Goal: Task Accomplishment & Management: Complete application form

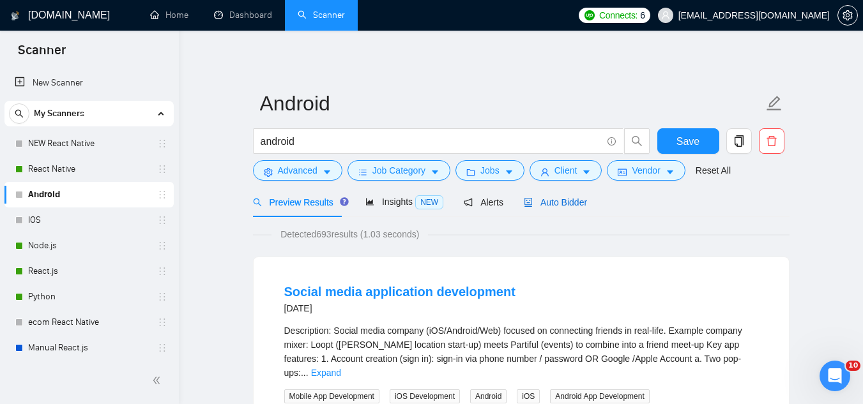
click at [560, 201] on span "Auto Bidder" at bounding box center [555, 202] width 63 height 10
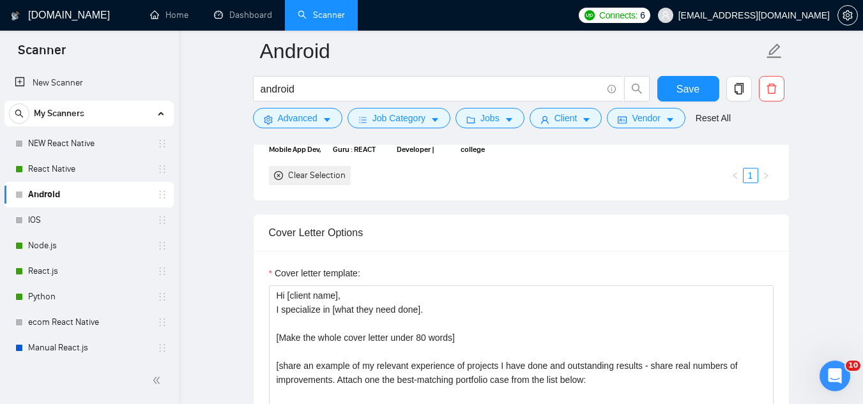
scroll to position [1533, 0]
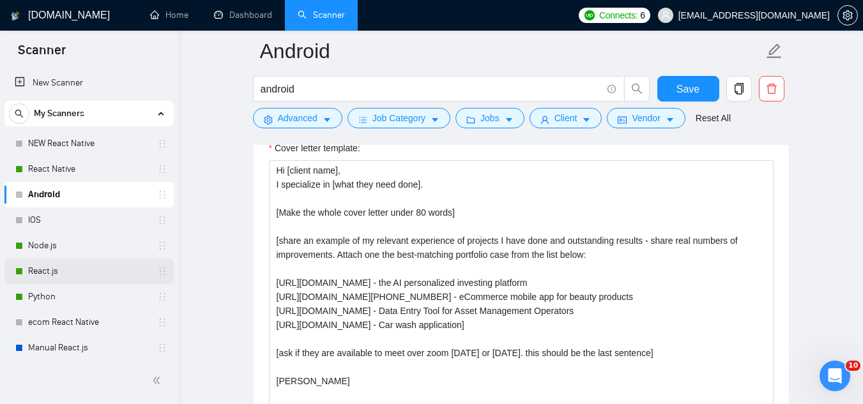
click at [59, 274] on link "React.js" at bounding box center [88, 272] width 121 height 26
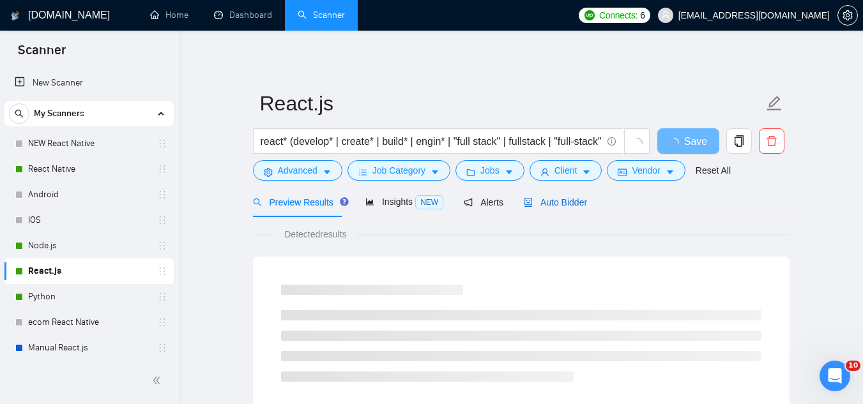
click at [568, 206] on span "Auto Bidder" at bounding box center [555, 202] width 63 height 10
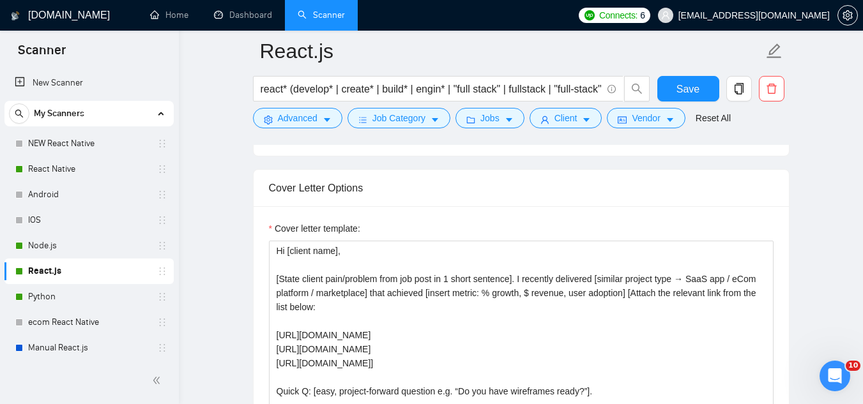
scroll to position [1469, 0]
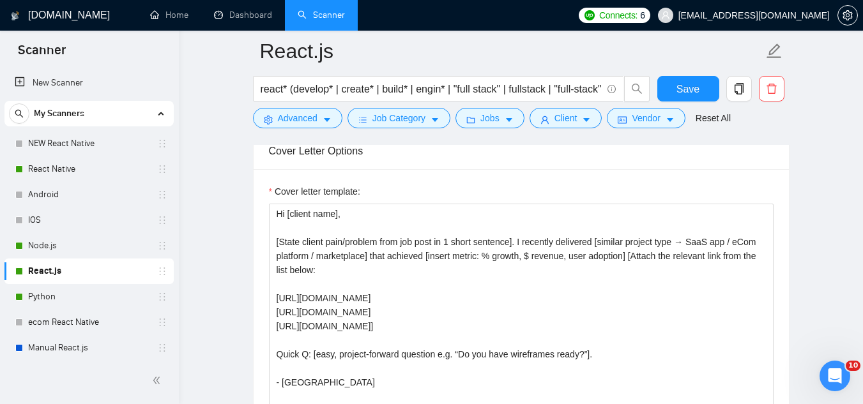
click at [739, 25] on span "[EMAIL_ADDRESS][DOMAIN_NAME]" at bounding box center [743, 15] width 187 height 41
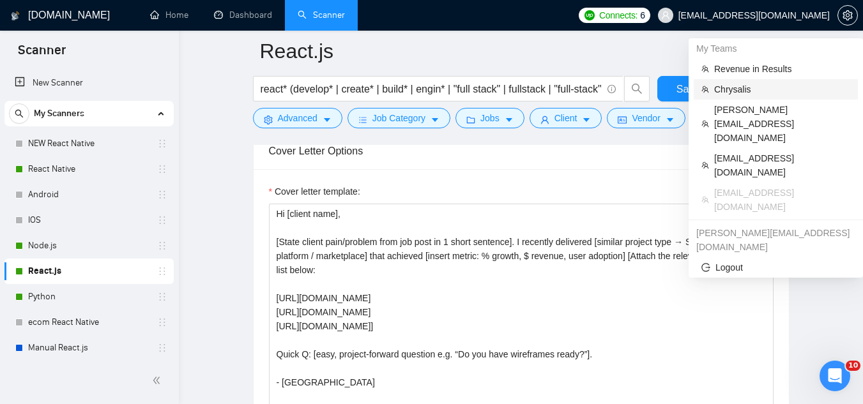
click at [742, 89] on span "Chrysalis" at bounding box center [782, 89] width 136 height 14
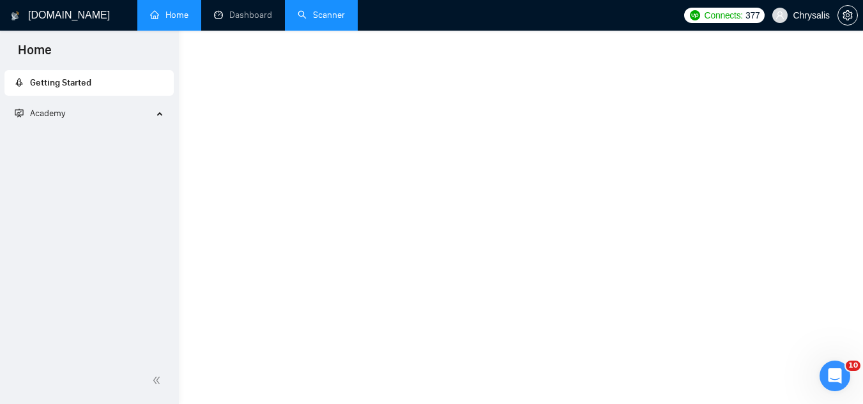
scroll to position [770, 0]
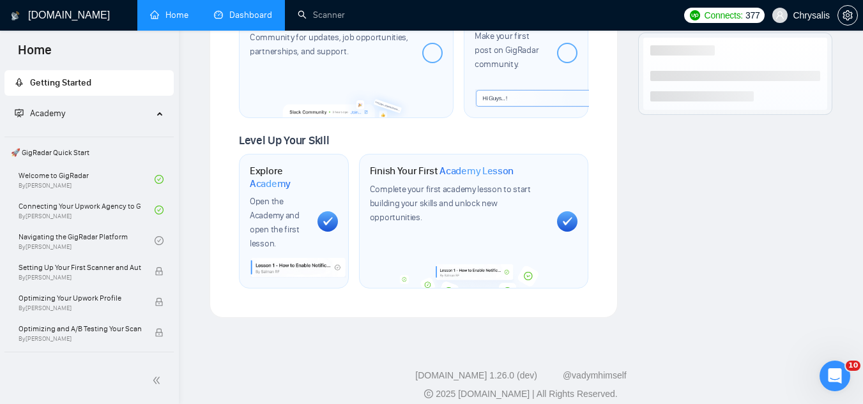
click at [255, 20] on link "Dashboard" at bounding box center [243, 15] width 58 height 11
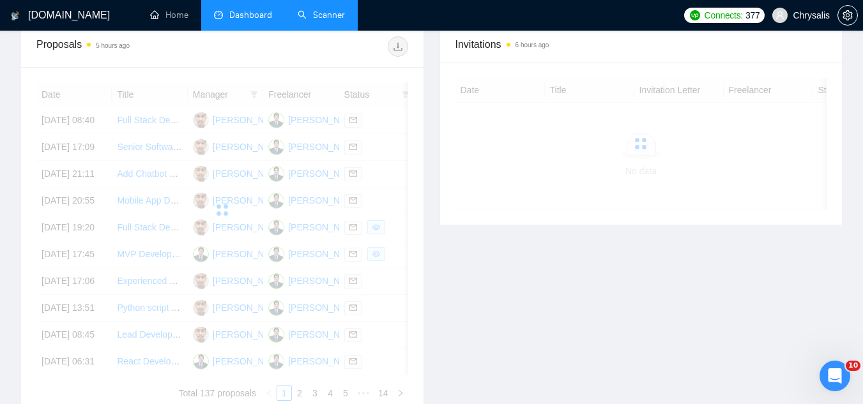
scroll to position [385, 0]
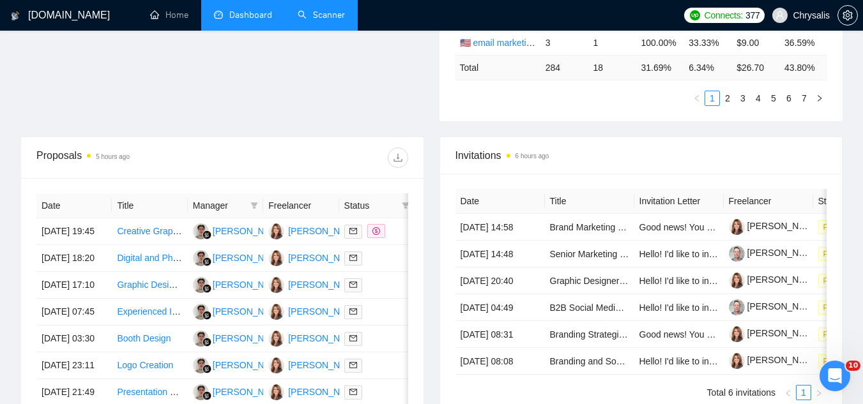
click at [343, 17] on link "Scanner" at bounding box center [321, 15] width 47 height 11
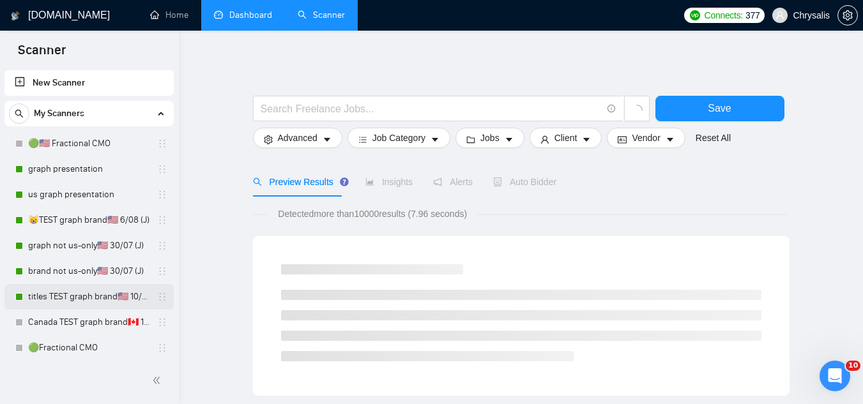
click at [63, 302] on link "titles TEST graph brand🇺🇸 10/06 (T)" at bounding box center [88, 297] width 121 height 26
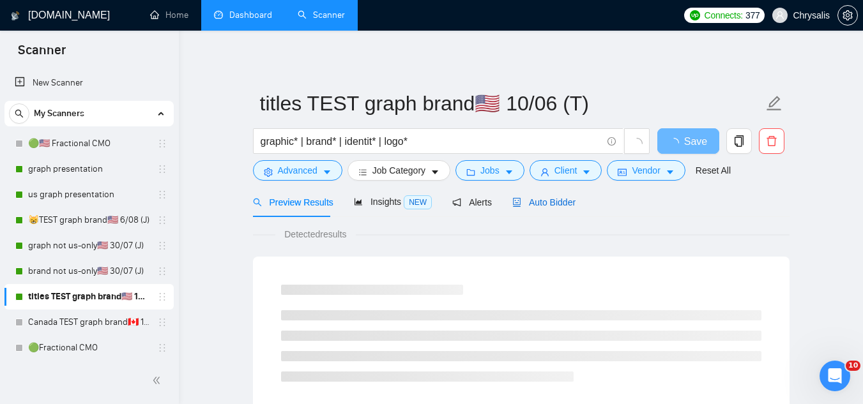
click at [541, 201] on span "Auto Bidder" at bounding box center [543, 202] width 63 height 10
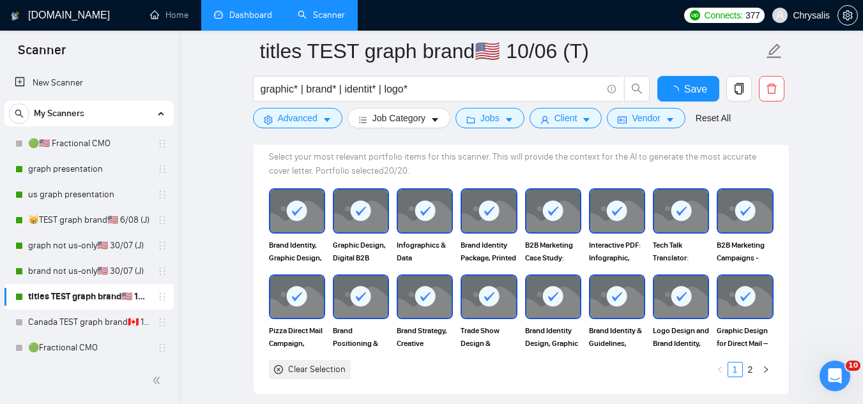
scroll to position [1533, 0]
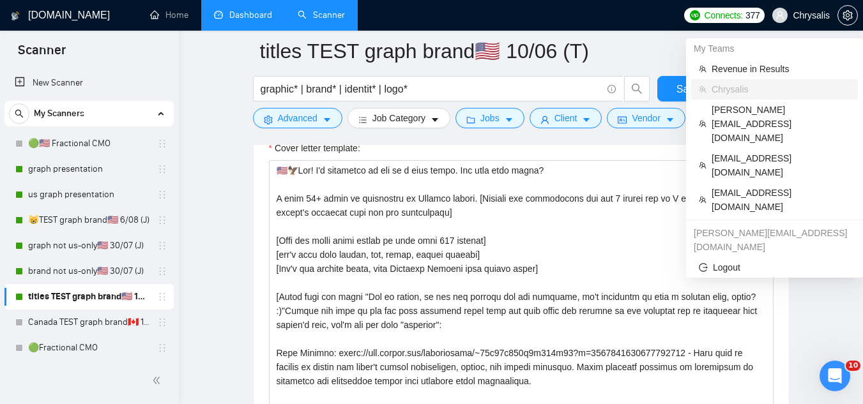
click at [804, 15] on span "Chrysalis" at bounding box center [811, 15] width 37 height 0
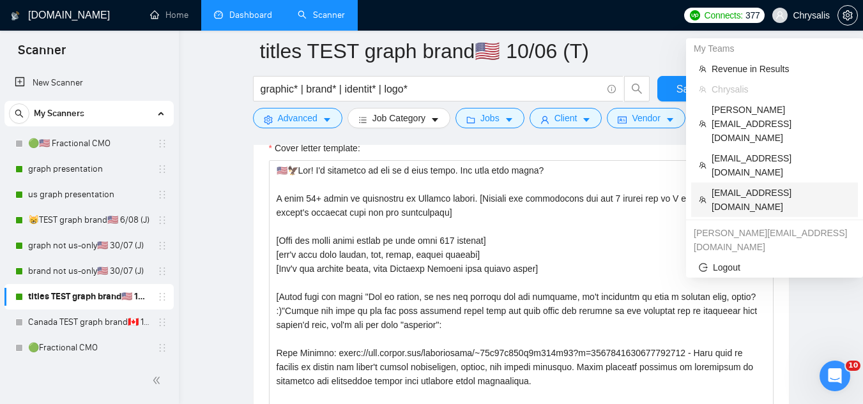
click at [729, 186] on span "[EMAIL_ADDRESS][DOMAIN_NAME]" at bounding box center [781, 200] width 139 height 28
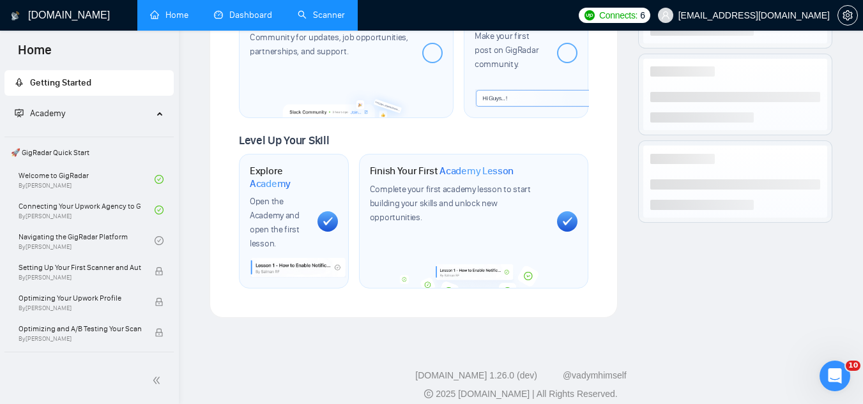
click at [264, 20] on link "Dashboard" at bounding box center [243, 15] width 58 height 11
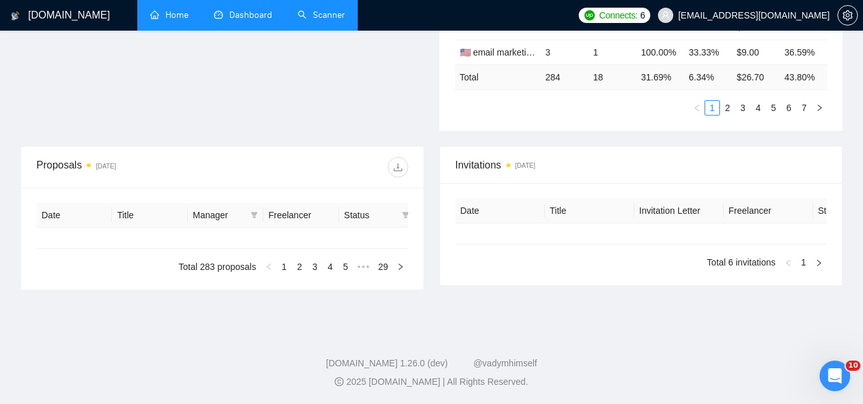
type input "[DATE]"
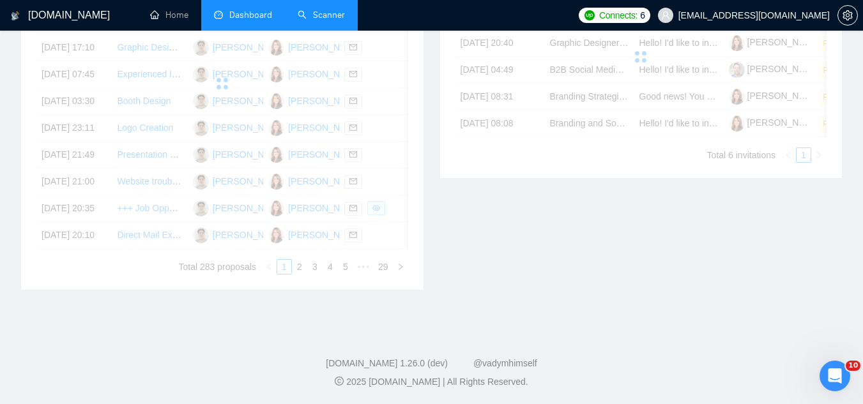
scroll to position [358, 0]
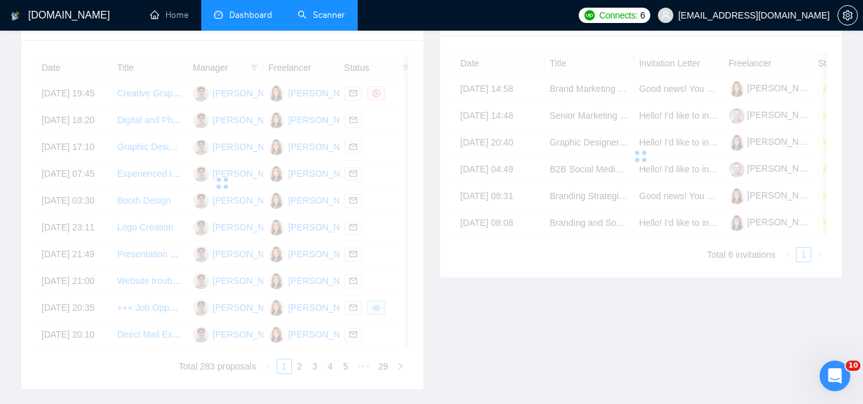
click at [328, 15] on link "Scanner" at bounding box center [321, 15] width 47 height 11
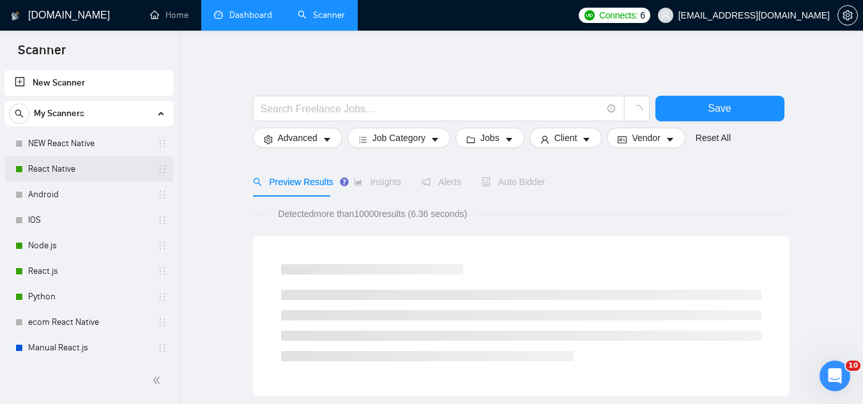
click at [89, 172] on link "React Native" at bounding box center [88, 170] width 121 height 26
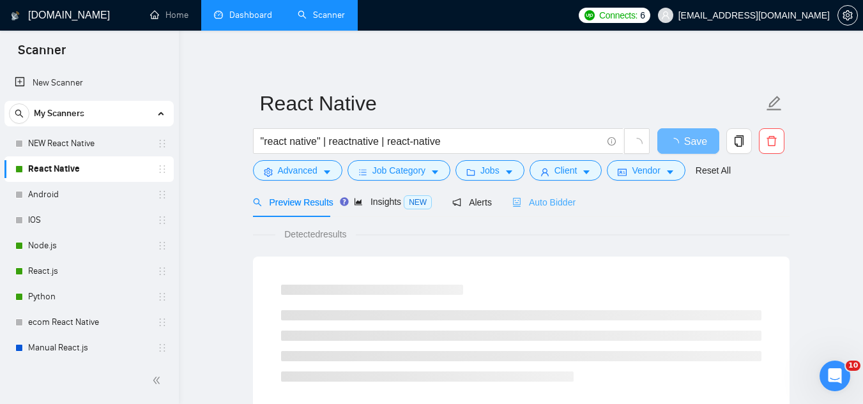
click at [541, 210] on div "Auto Bidder" at bounding box center [543, 202] width 63 height 30
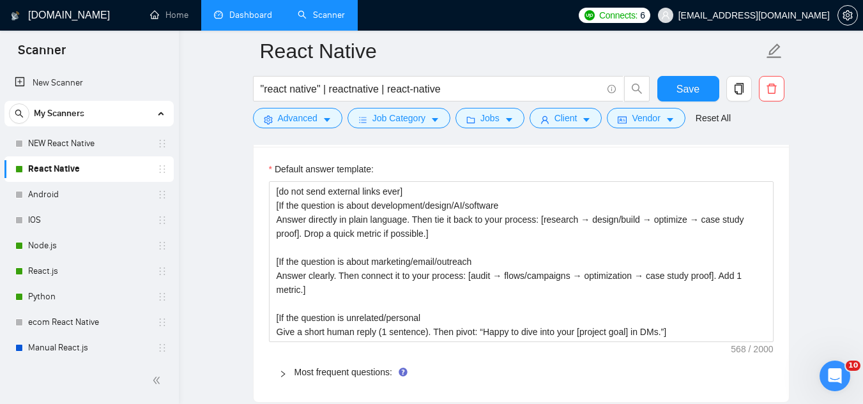
scroll to position [1916, 0]
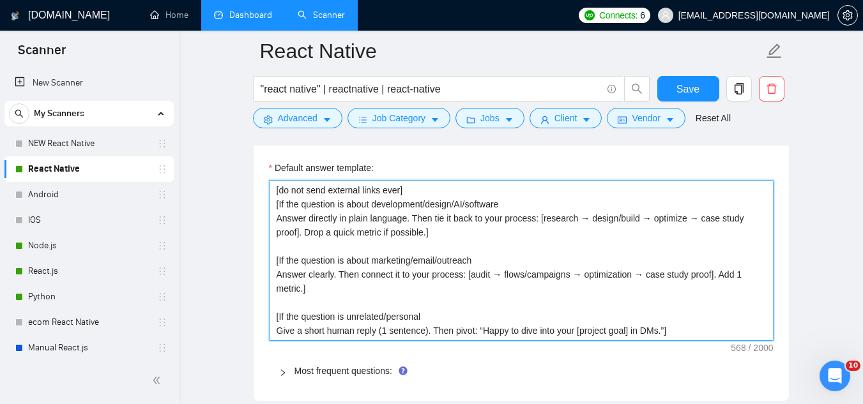
click at [285, 196] on textarea "[do not send external links ever] [If the question is about development/design/…" at bounding box center [521, 260] width 505 height 161
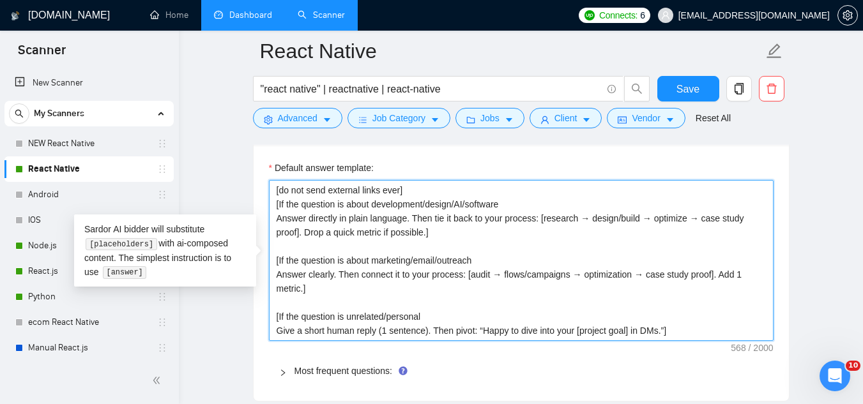
click at [285, 196] on textarea "[do not send external links ever] [If the question is about development/design/…" at bounding box center [521, 260] width 505 height 161
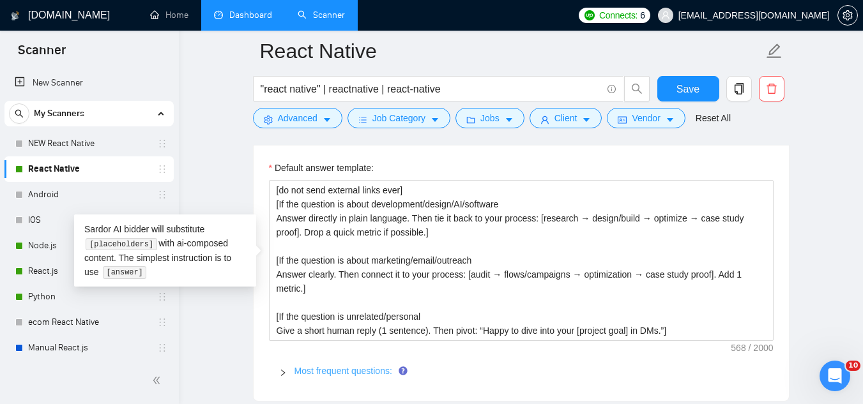
click at [363, 372] on link "Most frequent questions:" at bounding box center [343, 371] width 98 height 10
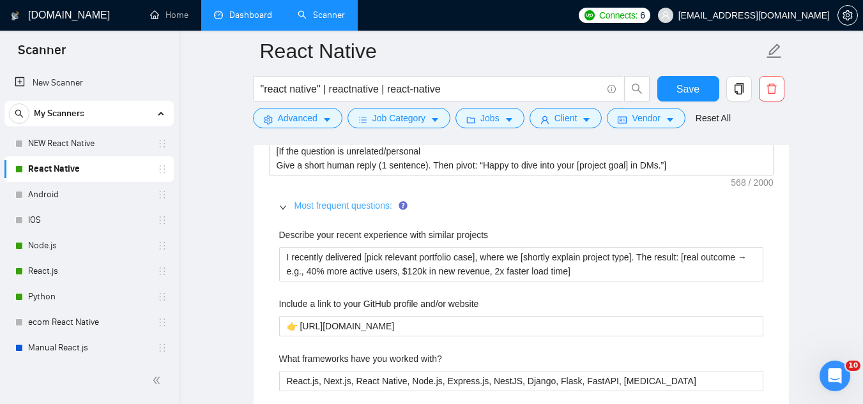
scroll to position [2108, 0]
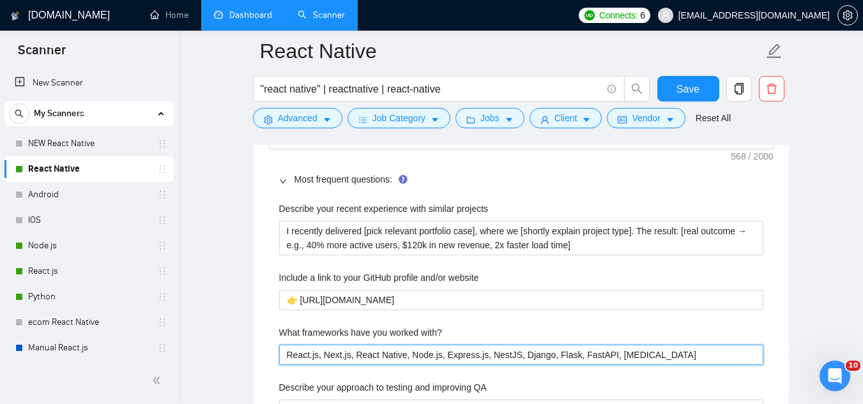
click at [372, 355] on with\? "React.js, Next.js, React Native, Node.js, Express.js, NestJS, Django, Flask, Fa…" at bounding box center [521, 355] width 484 height 20
paste with\? "Android SDK, Kotlin, Java, Jetpack Compose, Firebase, React Native, Flutter"
type with\? "Android SDK, Kotlin, Java, Jetpack Compose, Firebase, React Native, Flutter"
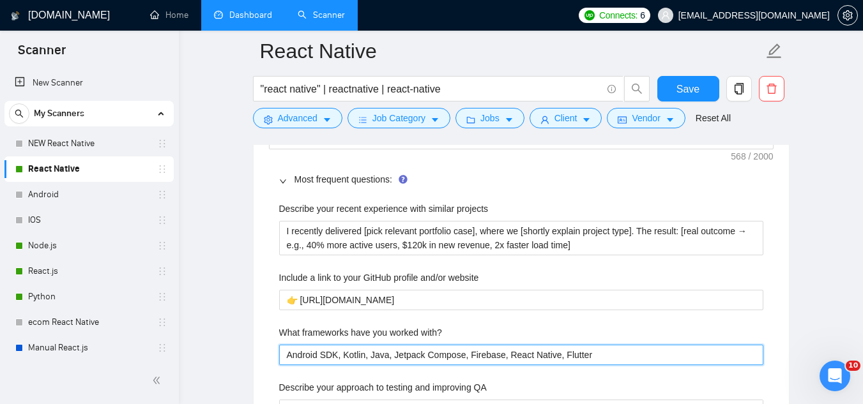
type with\? "React.js, Next.js, React Native, Node.js, Express.js, NestJS, Django, Flask, Fa…"
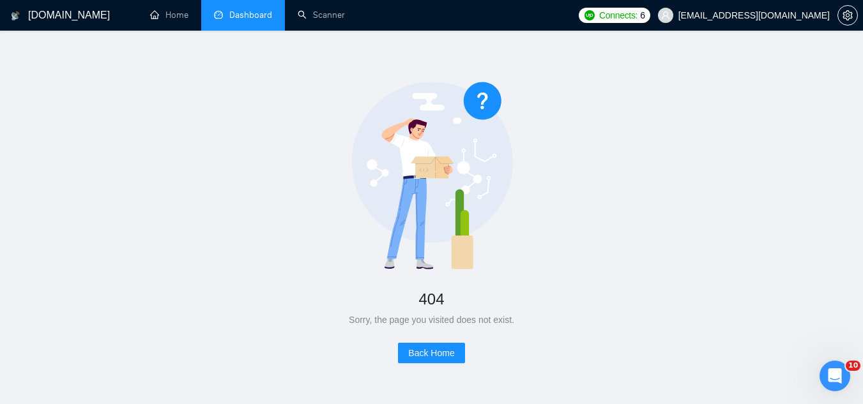
click at [261, 13] on link "Dashboard" at bounding box center [243, 15] width 58 height 11
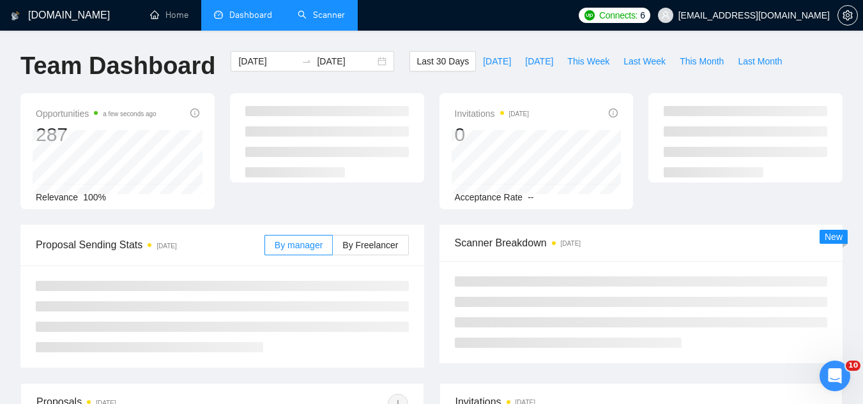
click at [324, 16] on link "Scanner" at bounding box center [321, 15] width 47 height 11
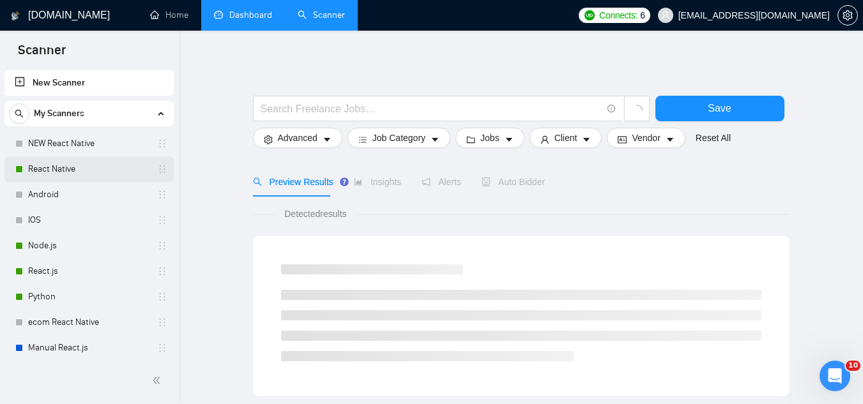
click at [91, 172] on link "React Native" at bounding box center [88, 170] width 121 height 26
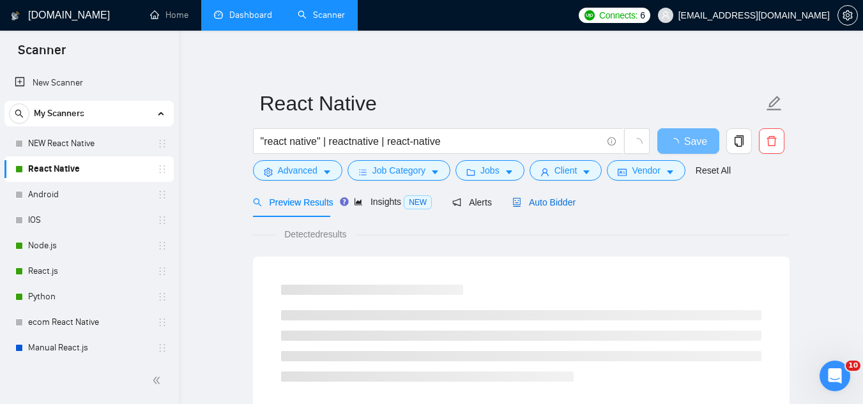
drag, startPoint x: 535, startPoint y: 208, endPoint x: 513, endPoint y: 227, distance: 29.9
click at [535, 207] on span "Auto Bidder" at bounding box center [543, 202] width 63 height 10
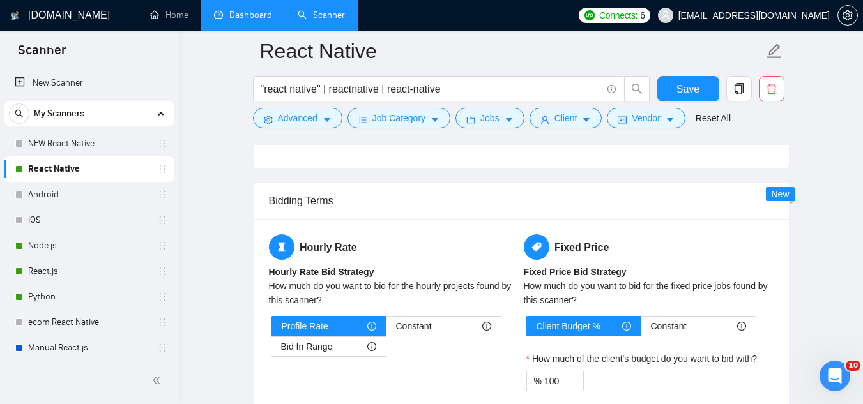
scroll to position [2108, 0]
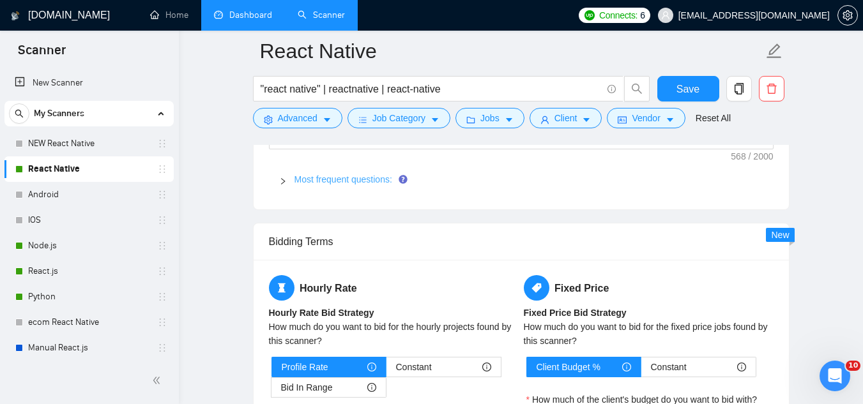
click at [331, 178] on link "Most frequent questions:" at bounding box center [343, 179] width 98 height 10
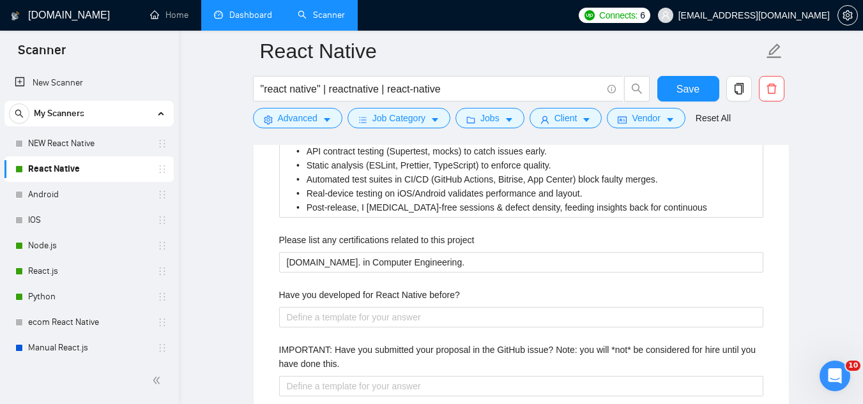
scroll to position [2428, 0]
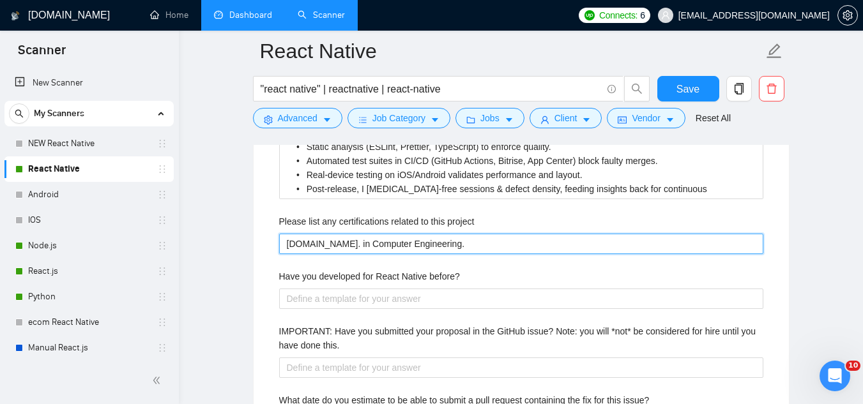
click at [314, 245] on project "[DOMAIN_NAME]. in Computer Engineering." at bounding box center [521, 244] width 484 height 20
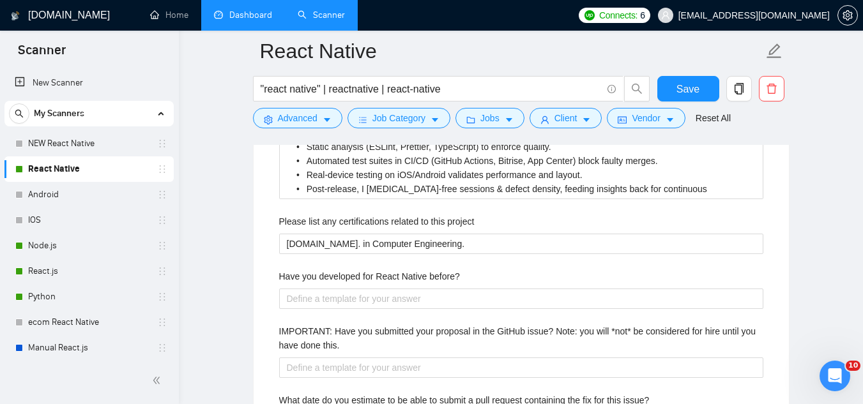
click at [303, 218] on label "Please list any certifications related to this project" at bounding box center [376, 222] width 195 height 14
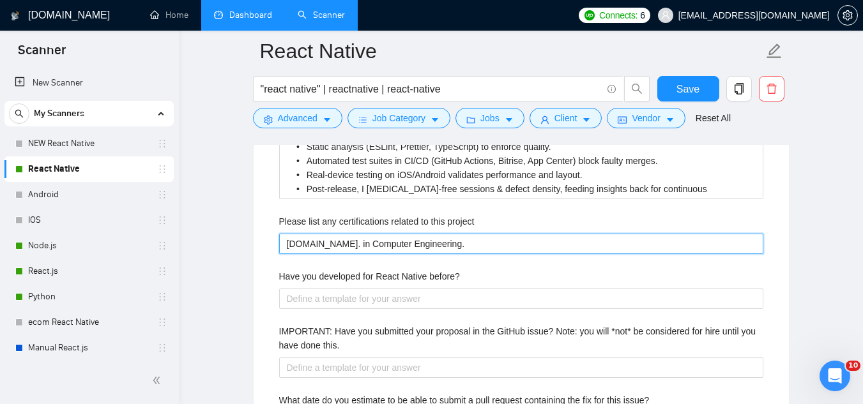
click at [303, 234] on project "[DOMAIN_NAME]. in Computer Engineering." at bounding box center [521, 244] width 484 height 20
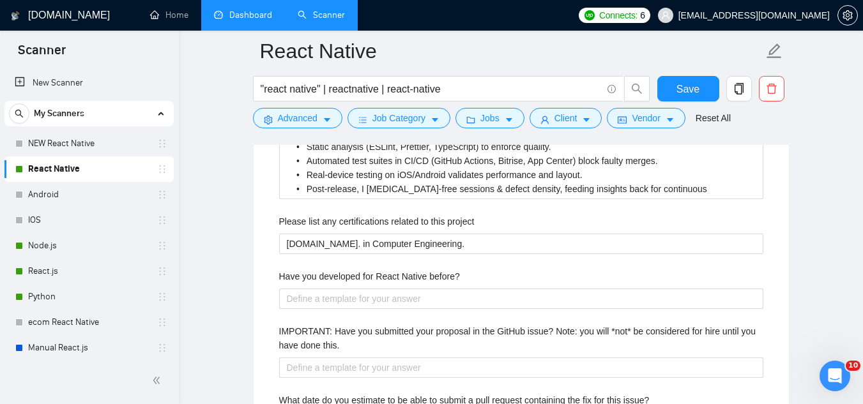
click at [303, 218] on label "Please list any certifications related to this project" at bounding box center [376, 222] width 195 height 14
click at [303, 234] on project "[DOMAIN_NAME]. in Computer Engineering." at bounding box center [521, 244] width 484 height 20
click at [303, 218] on label "Please list any certifications related to this project" at bounding box center [376, 222] width 195 height 14
click at [303, 234] on project "[DOMAIN_NAME]. in Computer Engineering." at bounding box center [521, 244] width 484 height 20
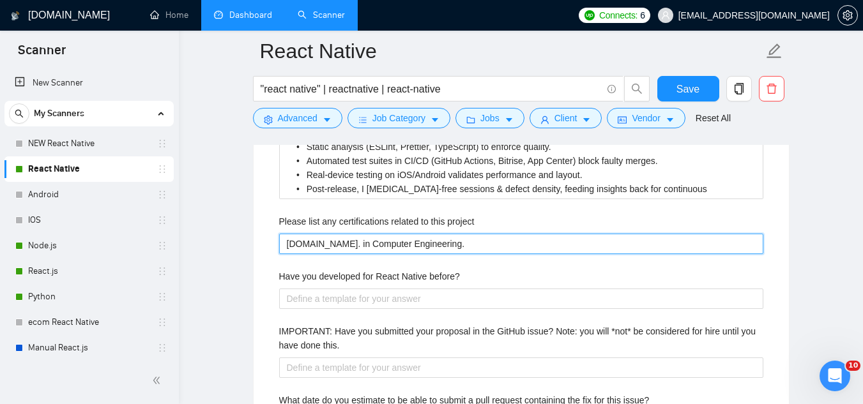
click at [450, 238] on project "[DOMAIN_NAME]. in Computer Engineering." at bounding box center [521, 244] width 484 height 20
click at [450, 239] on project "[DOMAIN_NAME]. in Computer Engineering." at bounding box center [521, 244] width 484 height 20
